Goal: Task Accomplishment & Management: Manage account settings

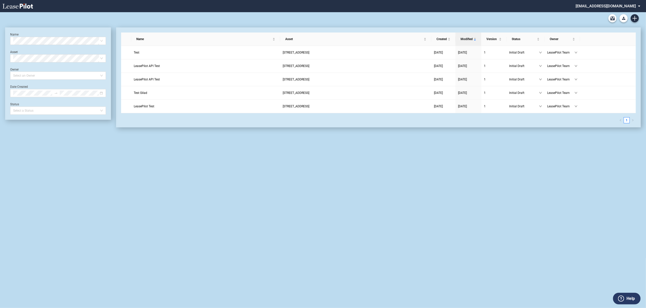
click at [608, 7] on md-select "[EMAIL_ADDRESS][DOMAIN_NAME] Super Admin Area Admin Area Settings Sign Out" at bounding box center [609, 5] width 69 height 11
click at [606, 13] on div "Super Admin Area" at bounding box center [614, 13] width 28 height 5
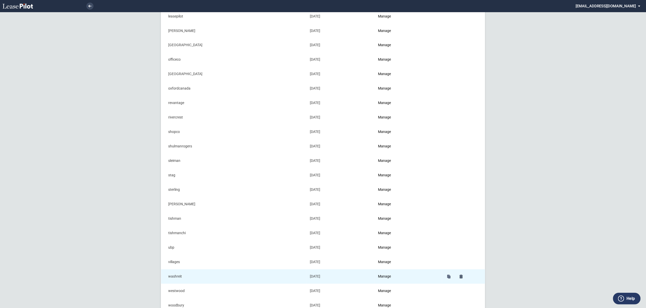
scroll to position [459, 0]
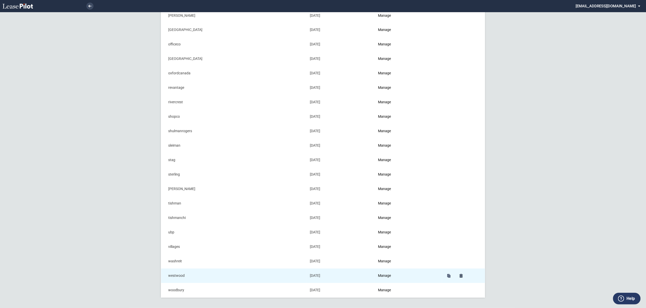
click at [388, 270] on td "Manage" at bounding box center [408, 275] width 67 height 14
click at [389, 275] on link "Manage" at bounding box center [384, 275] width 13 height 4
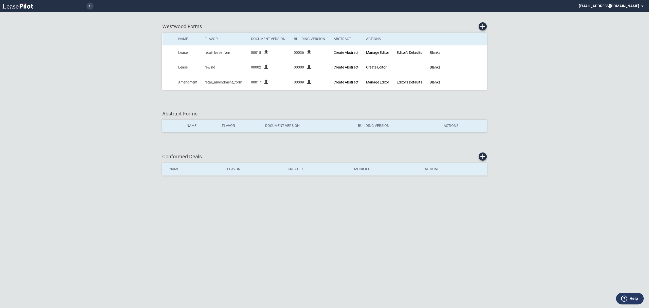
click at [86, 9] on li at bounding box center [73, 6] width 42 height 12
click at [89, 9] on link at bounding box center [89, 6] width 7 height 7
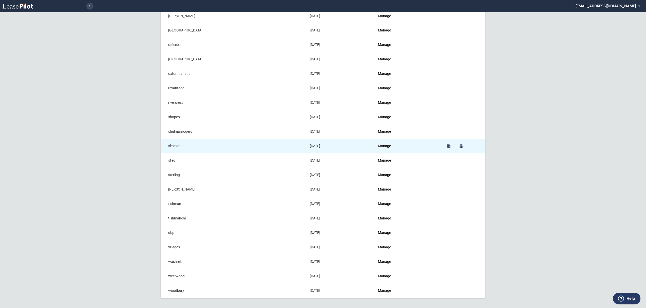
scroll to position [459, 0]
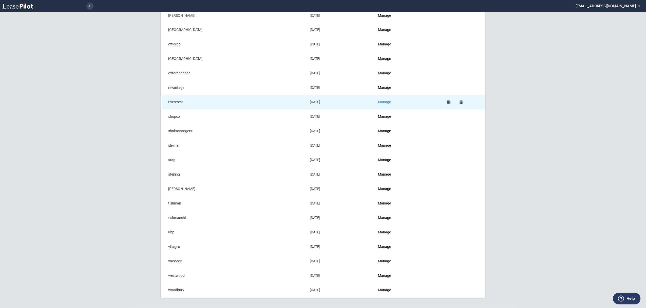
click at [384, 101] on link "Manage" at bounding box center [384, 102] width 13 height 4
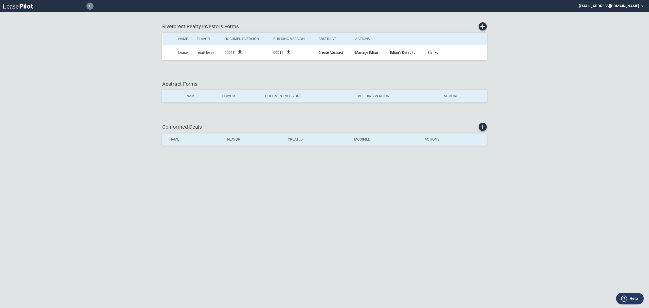
click at [90, 4] on link at bounding box center [89, 6] width 7 height 7
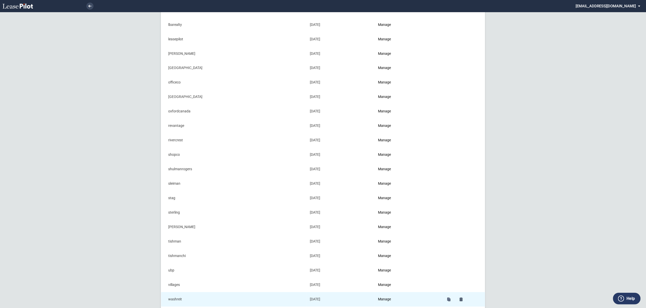
scroll to position [459, 0]
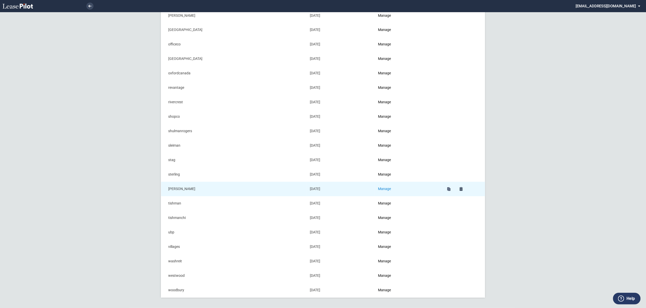
click at [386, 187] on link "Manage" at bounding box center [384, 189] width 13 height 4
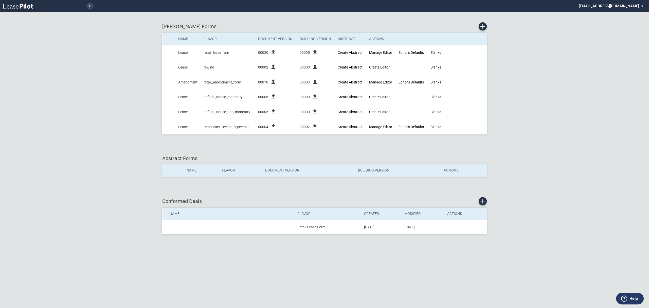
drag, startPoint x: 86, startPoint y: 7, endPoint x: 85, endPoint y: 1, distance: 6.2
click at [86, 7] on link at bounding box center [89, 6] width 7 height 7
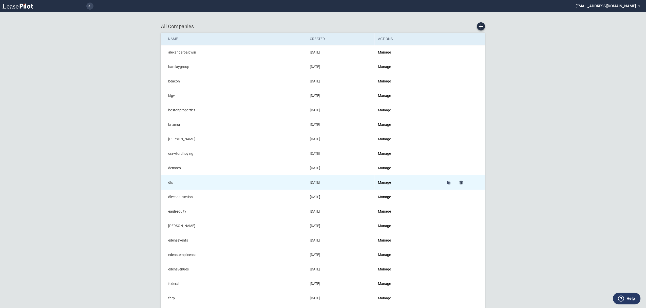
click at [386, 178] on td "Manage" at bounding box center [408, 182] width 67 height 14
click at [387, 181] on link "Manage" at bounding box center [384, 182] width 13 height 4
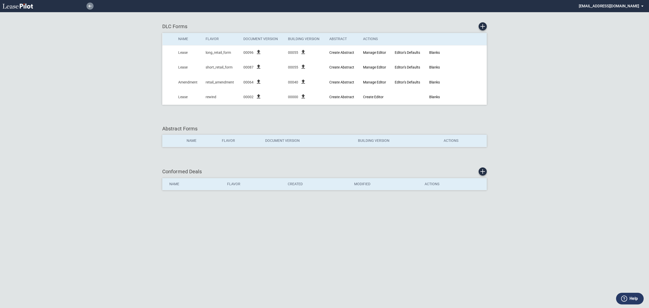
click at [87, 8] on link at bounding box center [89, 6] width 7 height 7
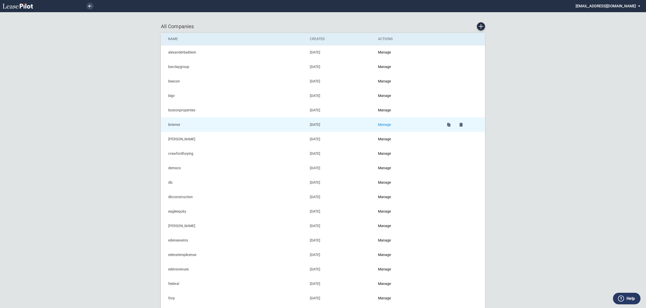
click at [386, 125] on link "Manage" at bounding box center [384, 124] width 13 height 4
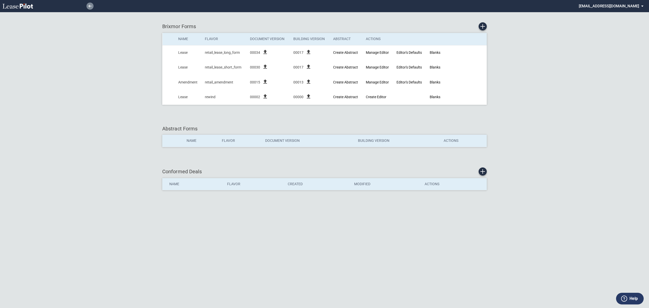
click at [93, 7] on link at bounding box center [89, 6] width 7 height 7
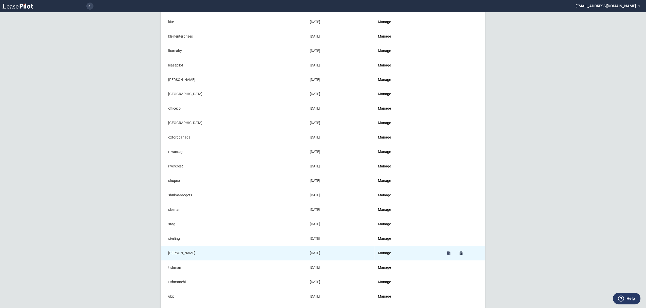
scroll to position [405, 0]
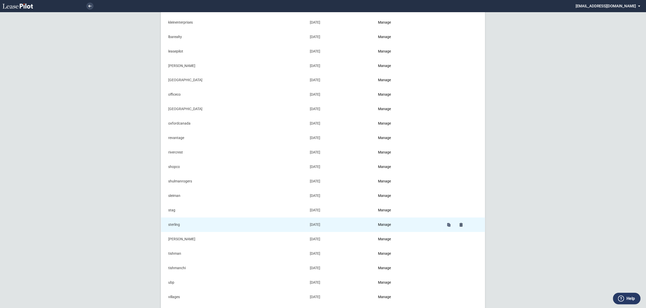
click at [387, 230] on td "Manage" at bounding box center [408, 224] width 67 height 14
click at [386, 225] on td "Manage" at bounding box center [408, 224] width 67 height 14
click at [385, 226] on link "Manage" at bounding box center [384, 224] width 13 height 4
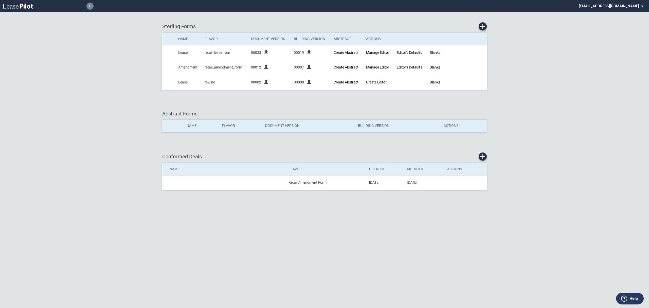
click at [93, 6] on link at bounding box center [89, 6] width 7 height 7
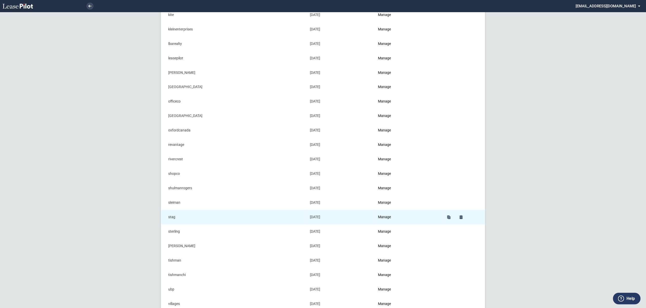
scroll to position [439, 0]
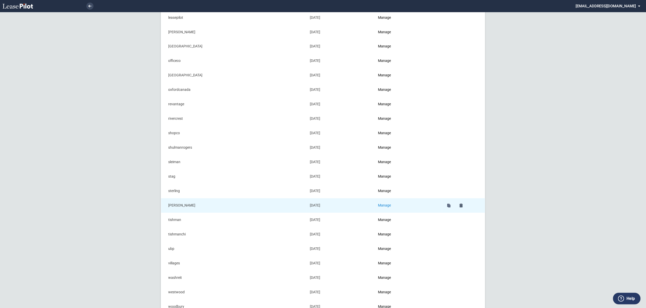
click at [384, 207] on link "Manage" at bounding box center [384, 205] width 13 height 4
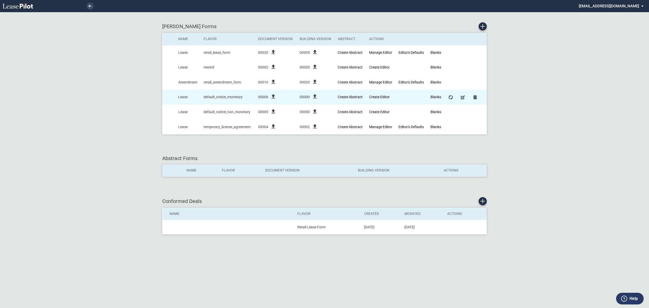
click at [314, 98] on icon "file_upload" at bounding box center [315, 96] width 6 height 6
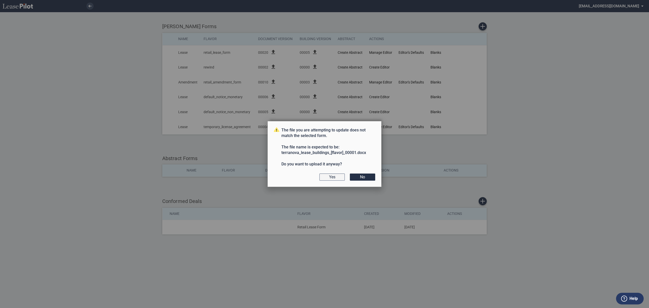
click at [326, 174] on button "Yes" at bounding box center [331, 176] width 25 height 7
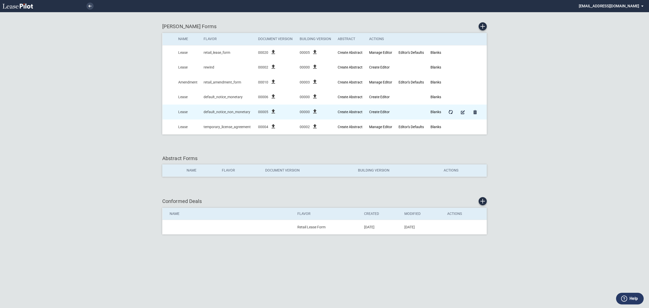
click at [314, 114] on icon "file_upload" at bounding box center [315, 111] width 6 height 6
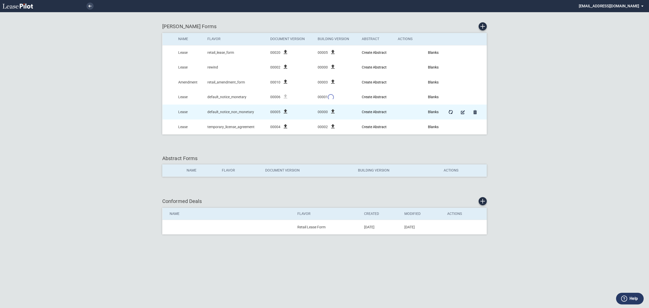
click at [334, 111] on icon "file_upload" at bounding box center [333, 111] width 6 height 6
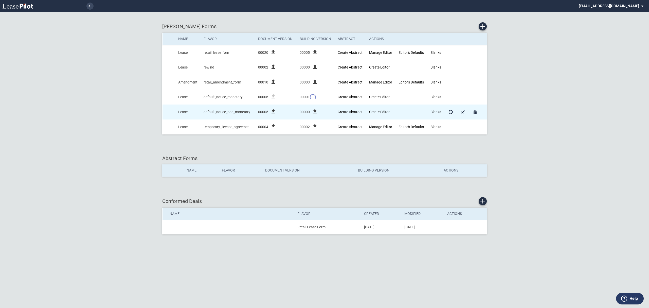
drag, startPoint x: 313, startPoint y: 112, endPoint x: 307, endPoint y: 112, distance: 5.8
click at [313, 112] on icon "file_upload" at bounding box center [315, 111] width 6 height 6
click at [313, 111] on icon "file_upload" at bounding box center [315, 111] width 6 height 6
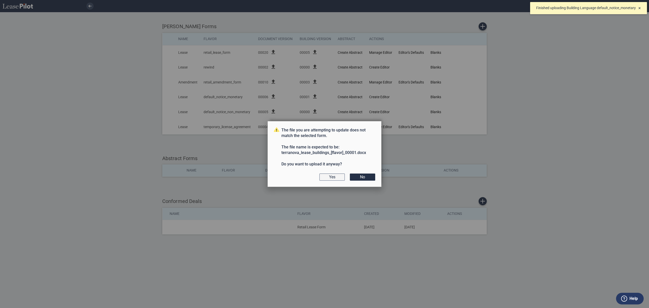
click at [329, 175] on button "Yes" at bounding box center [331, 176] width 25 height 7
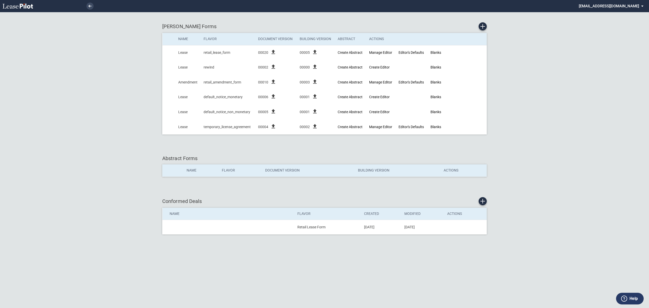
click at [608, 6] on md-select "admin@leasepilot.co Super Admin Area Admin Area Settings Sign Out" at bounding box center [612, 5] width 69 height 11
click at [606, 41] on md-option "Sign Out" at bounding box center [622, 38] width 48 height 8
